Goal: Navigation & Orientation: Find specific page/section

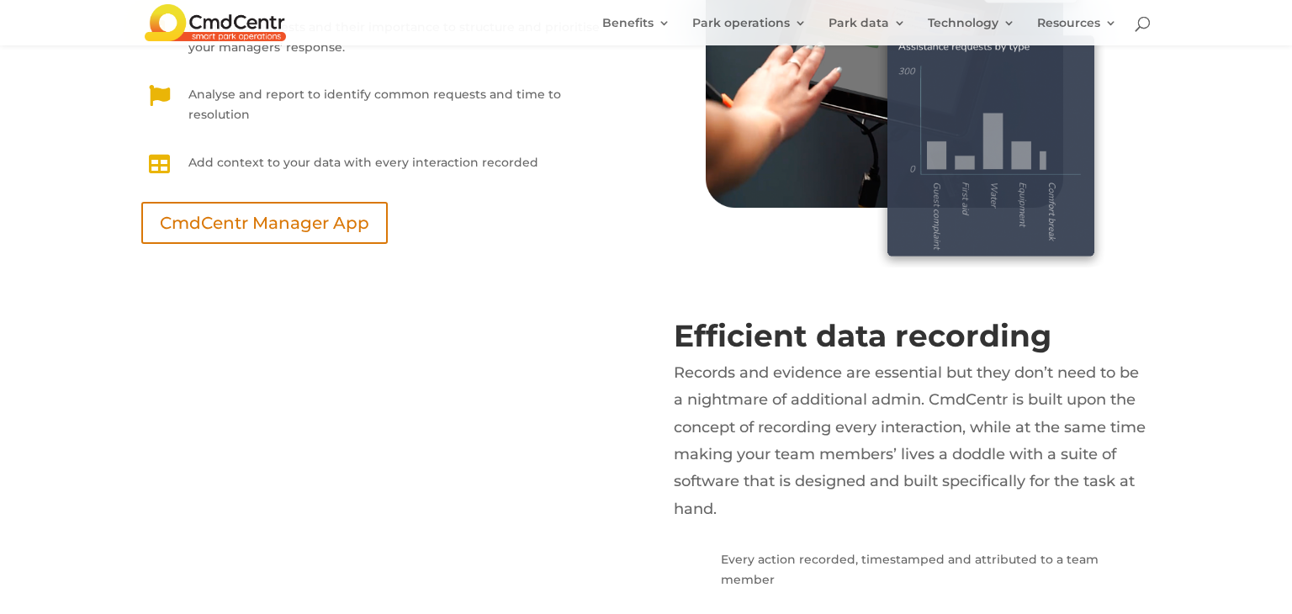
scroll to position [5744, 0]
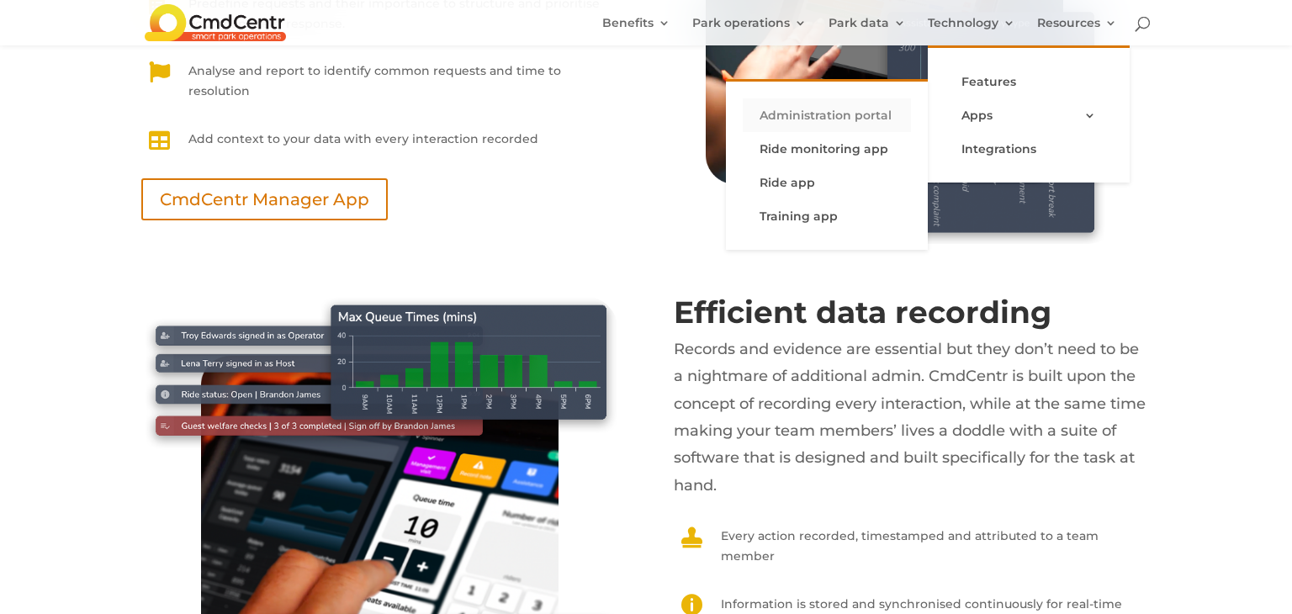
click at [803, 104] on link "Administration portal" at bounding box center [827, 115] width 168 height 34
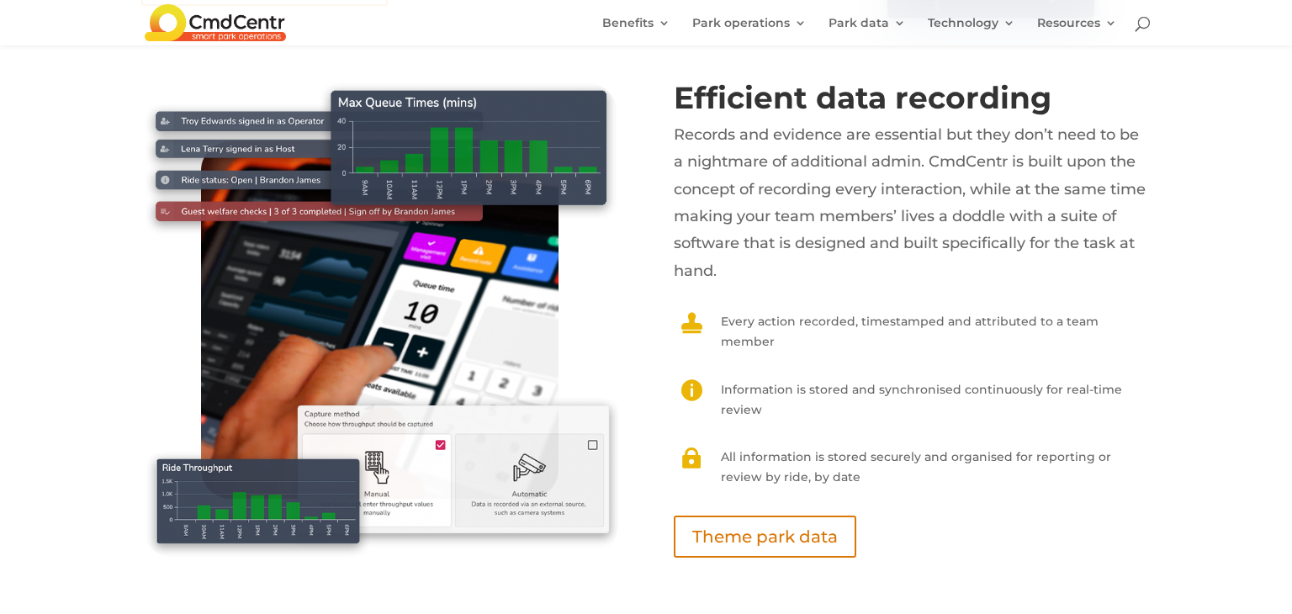
scroll to position [5959, 0]
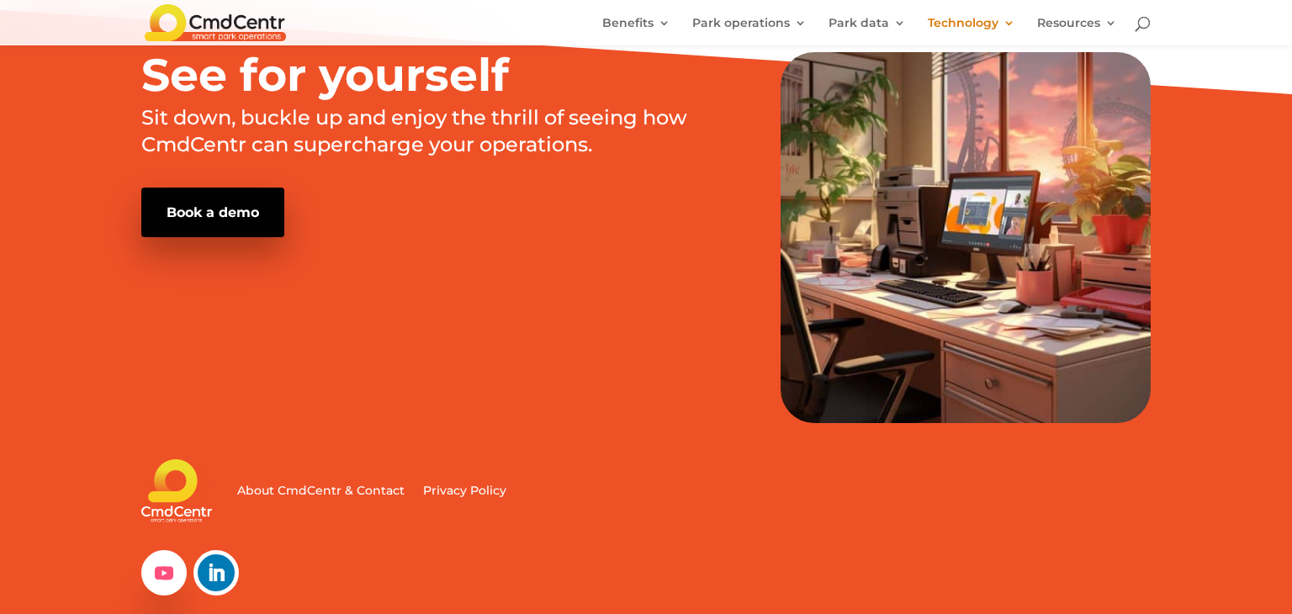
scroll to position [2125, 0]
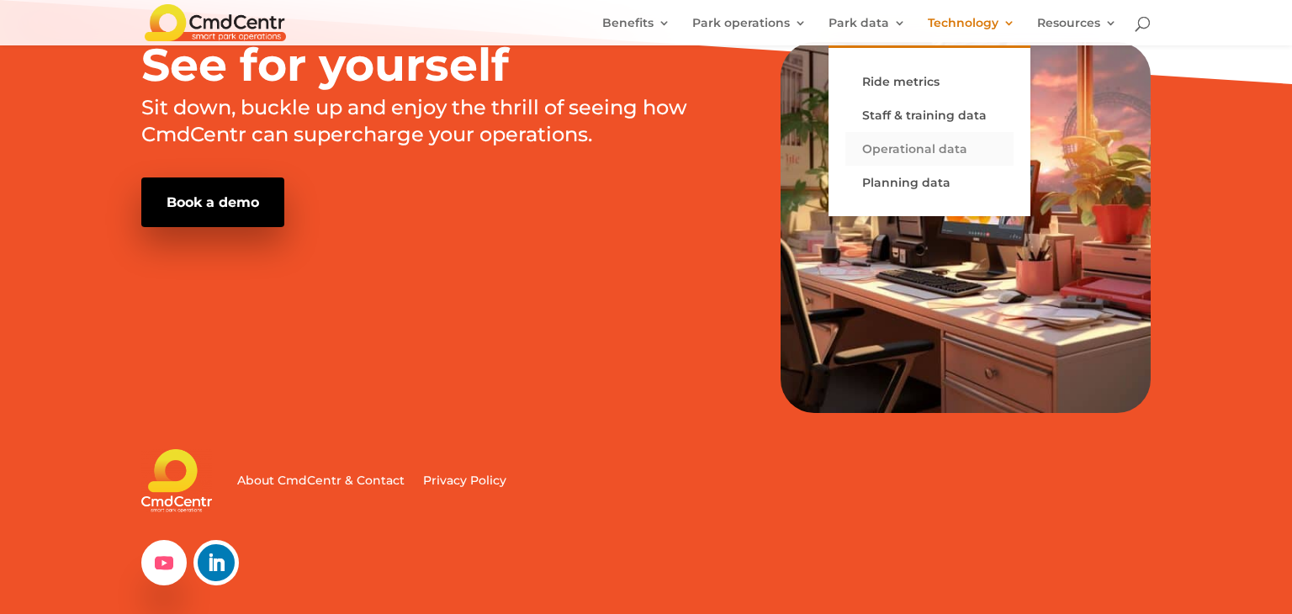
click at [898, 144] on link "Operational data" at bounding box center [929, 149] width 168 height 34
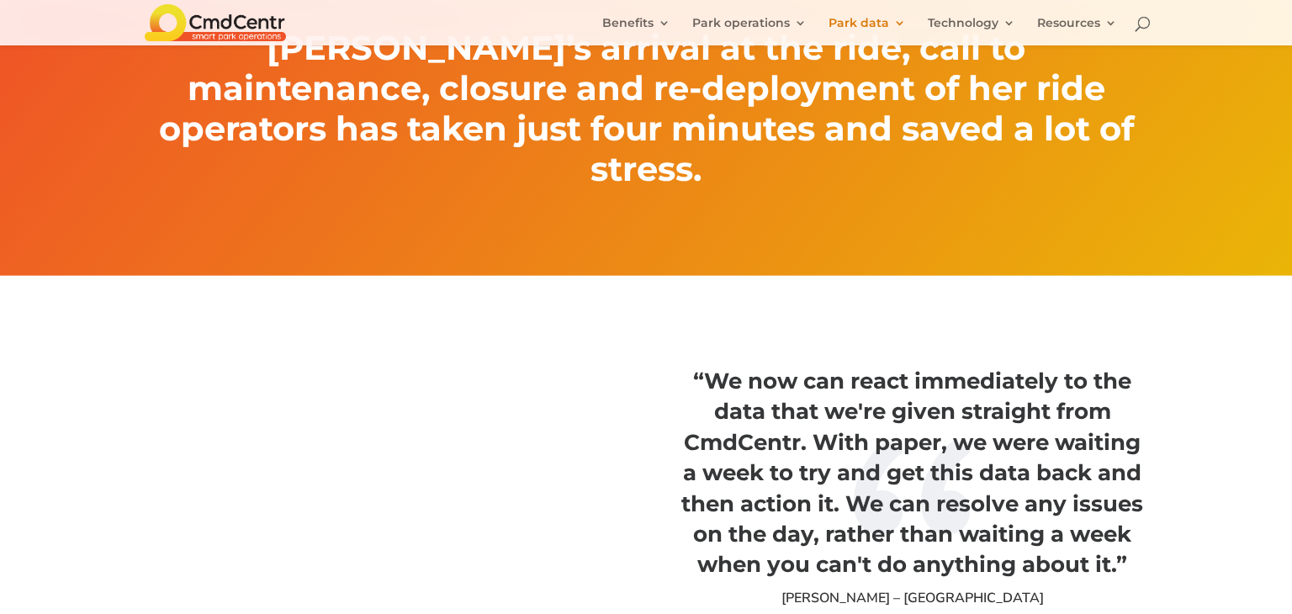
scroll to position [3809, 0]
